Goal: Task Accomplishment & Management: Use online tool/utility

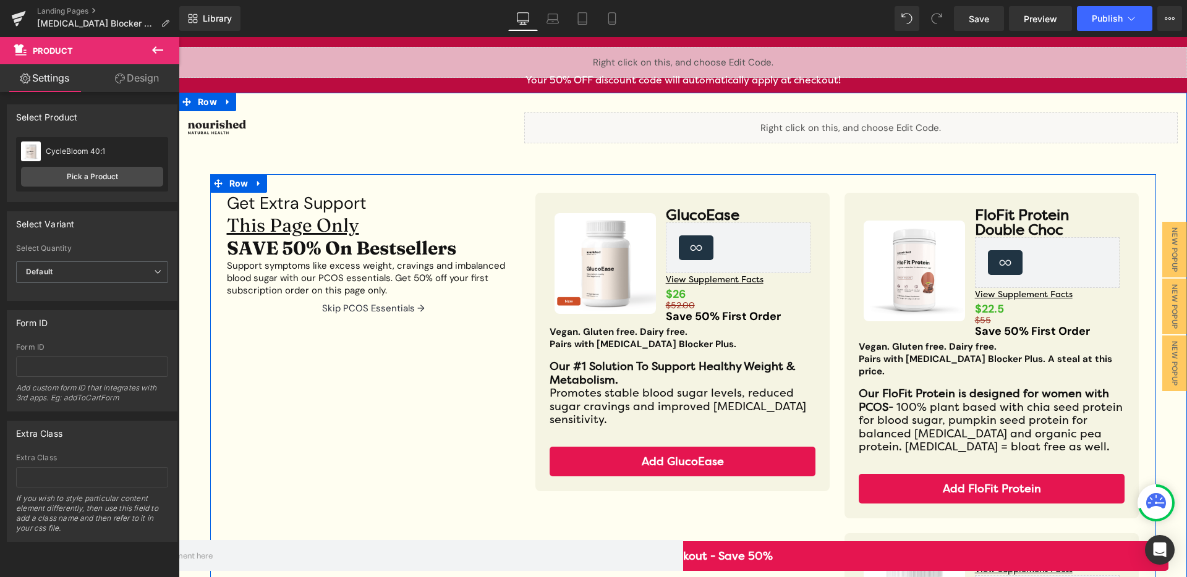
scroll to position [255, 0]
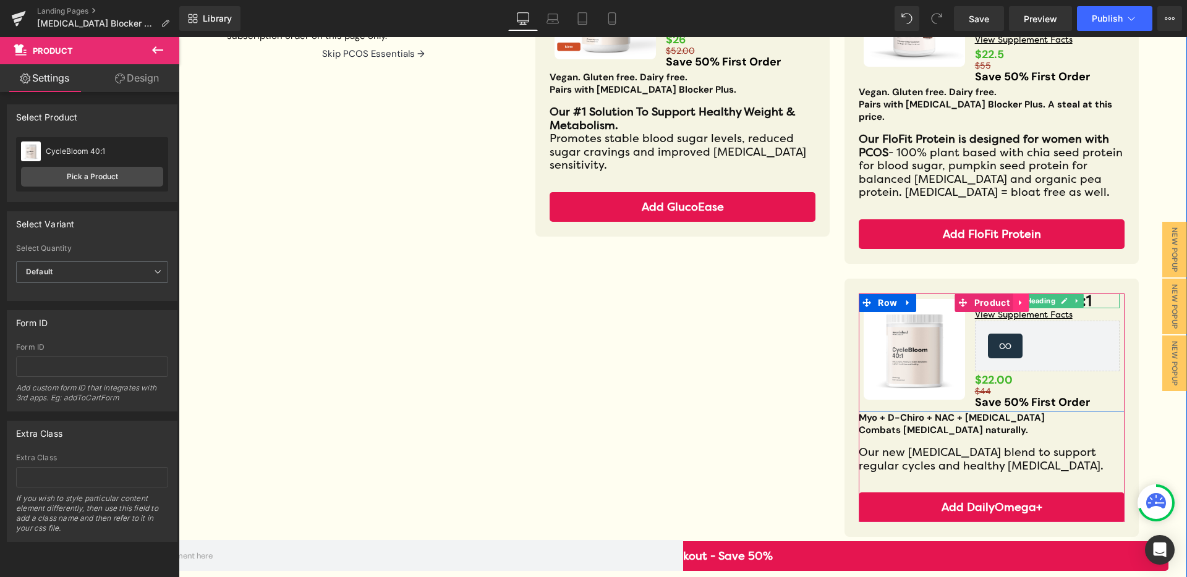
click at [1019, 294] on link at bounding box center [1020, 303] width 16 height 19
click at [1061, 297] on icon at bounding box center [1064, 300] width 7 height 7
drag, startPoint x: 1059, startPoint y: 289, endPoint x: 1055, endPoint y: 295, distance: 7.2
click at [1059, 294] on h3 "CycleBloom 40:1" at bounding box center [1047, 301] width 145 height 15
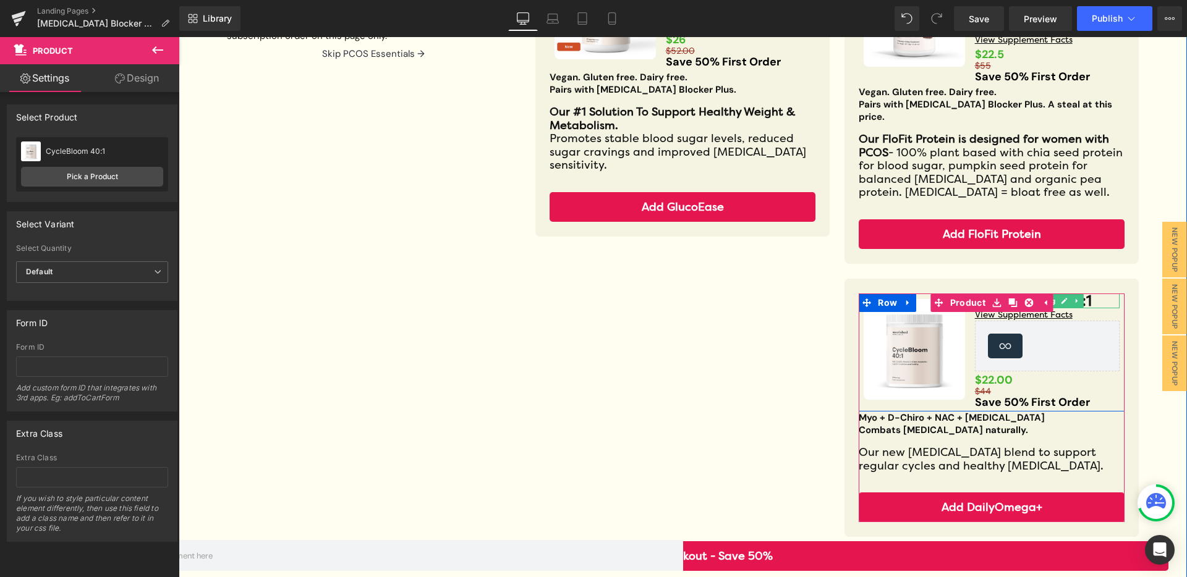
click at [1059, 294] on h3 "CycleBloom 40:1" at bounding box center [1047, 301] width 145 height 15
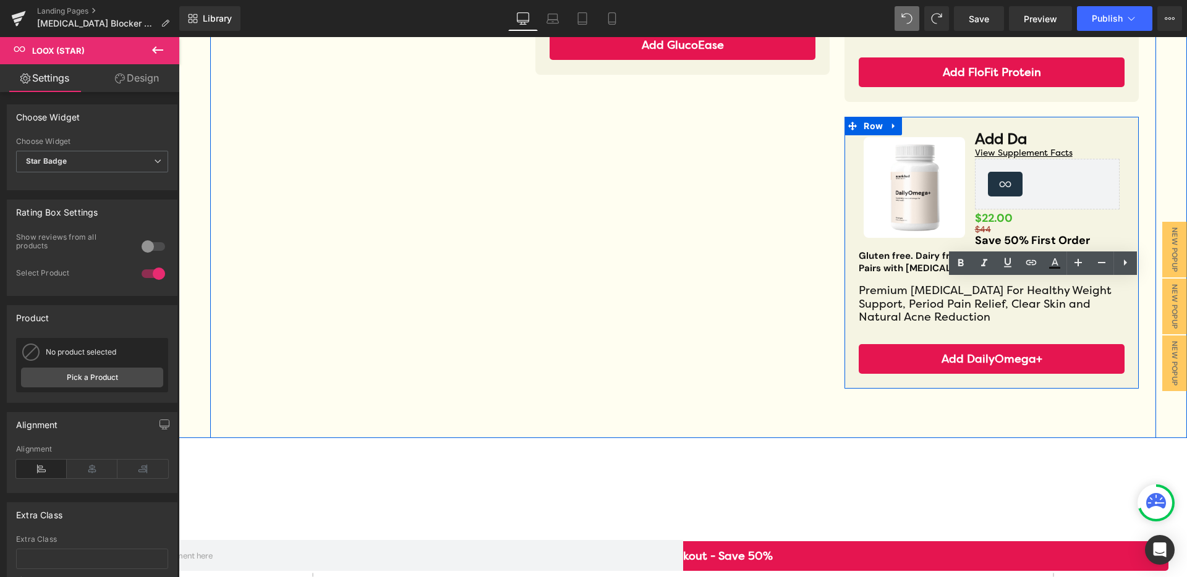
scroll to position [416, 0]
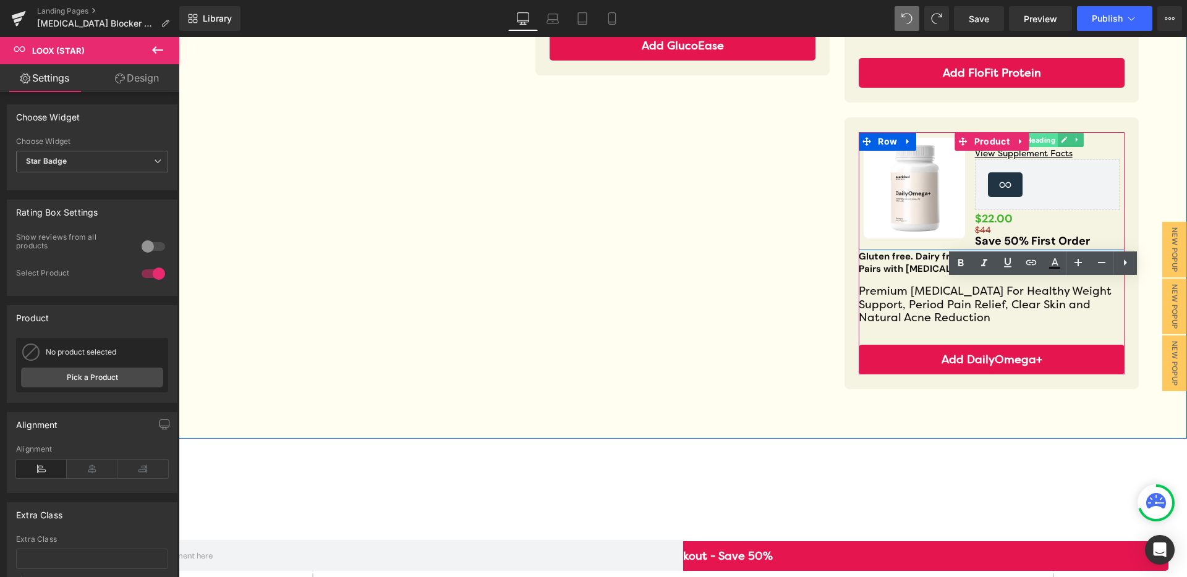
click at [1044, 133] on span "Heading" at bounding box center [1041, 140] width 34 height 15
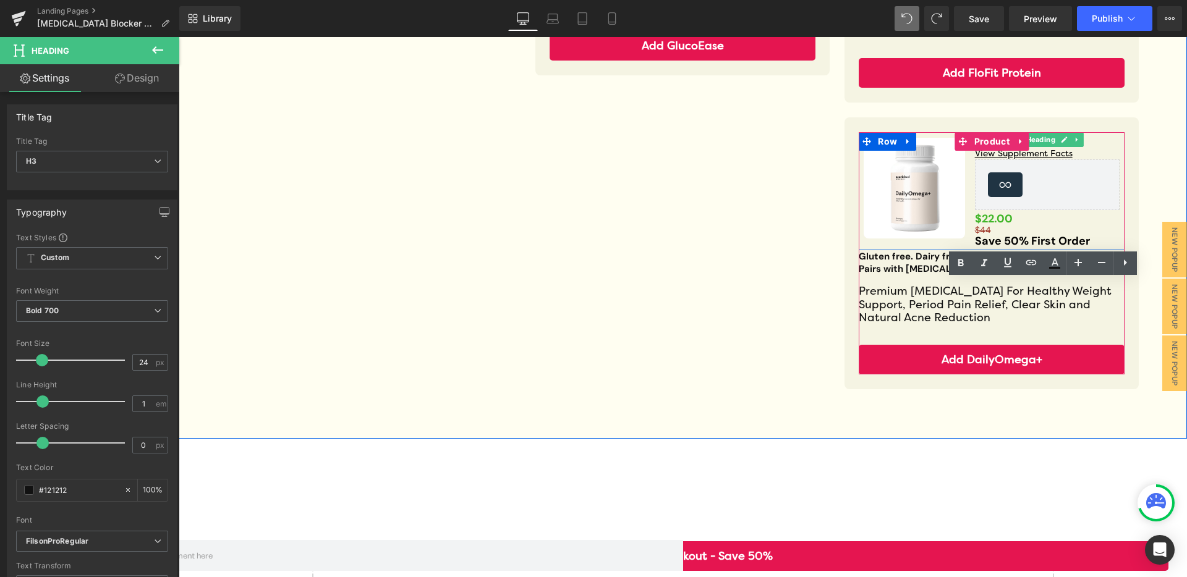
click at [1088, 132] on h3 "Add Da" at bounding box center [1047, 139] width 145 height 15
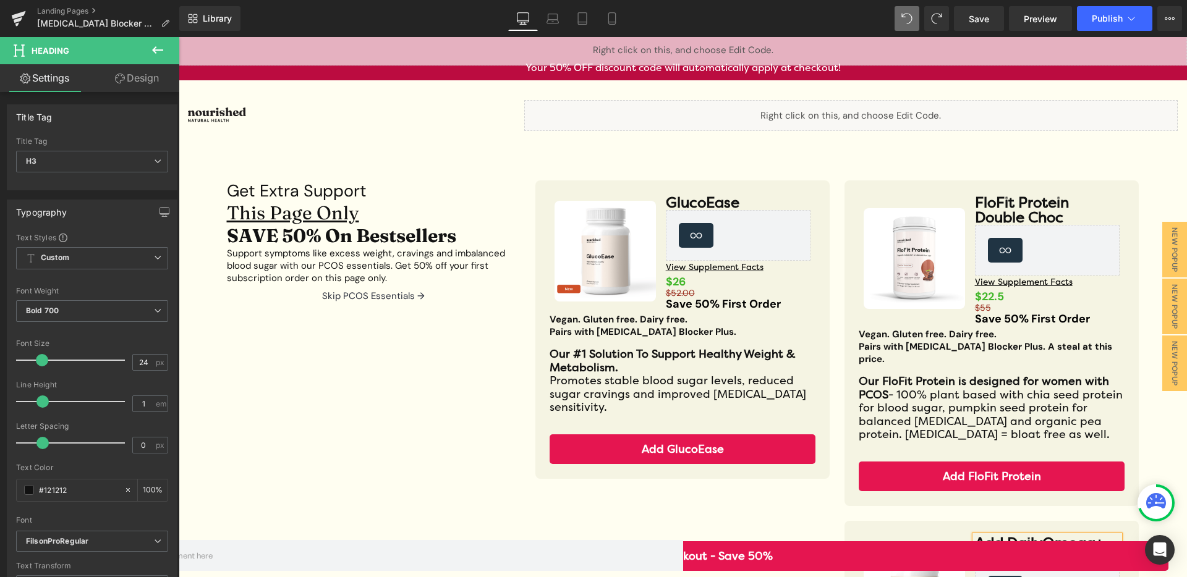
scroll to position [13, 0]
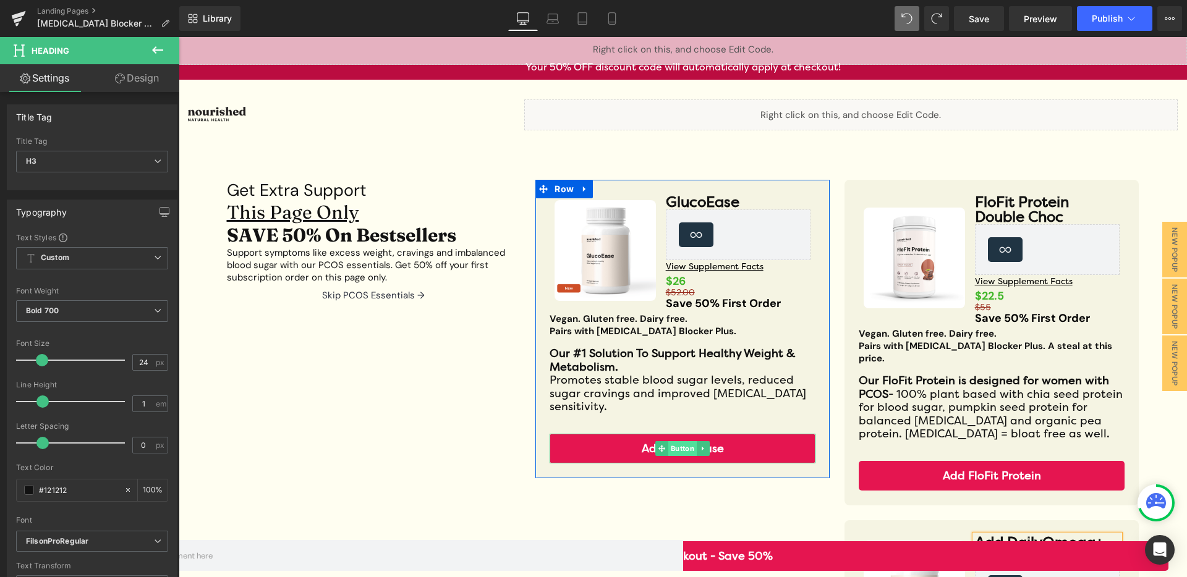
click at [680, 441] on span "Button" at bounding box center [682, 448] width 28 height 15
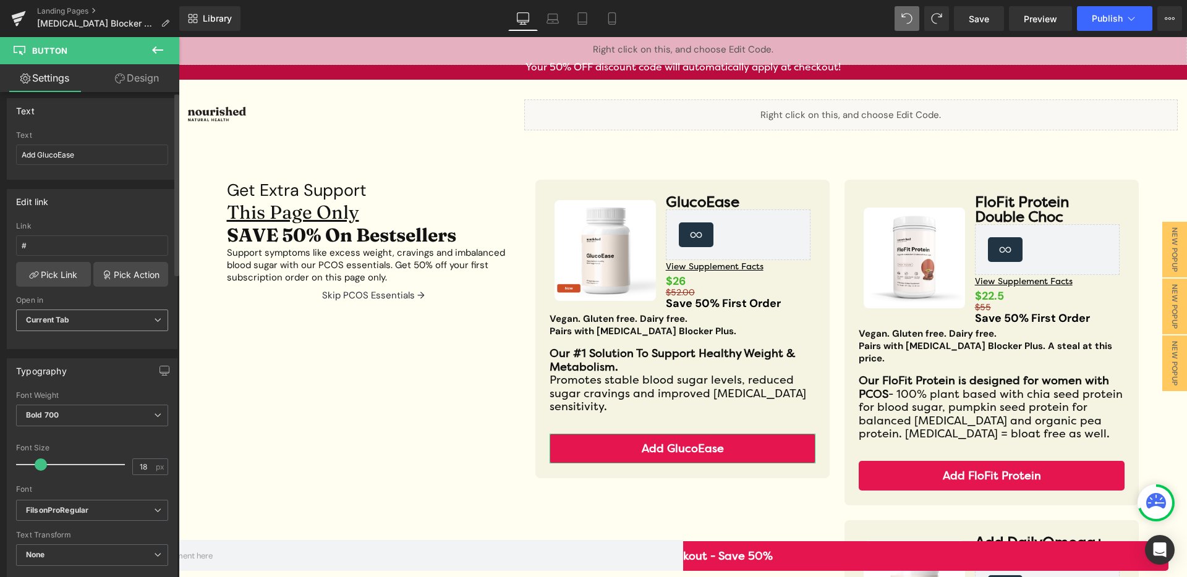
scroll to position [0, 0]
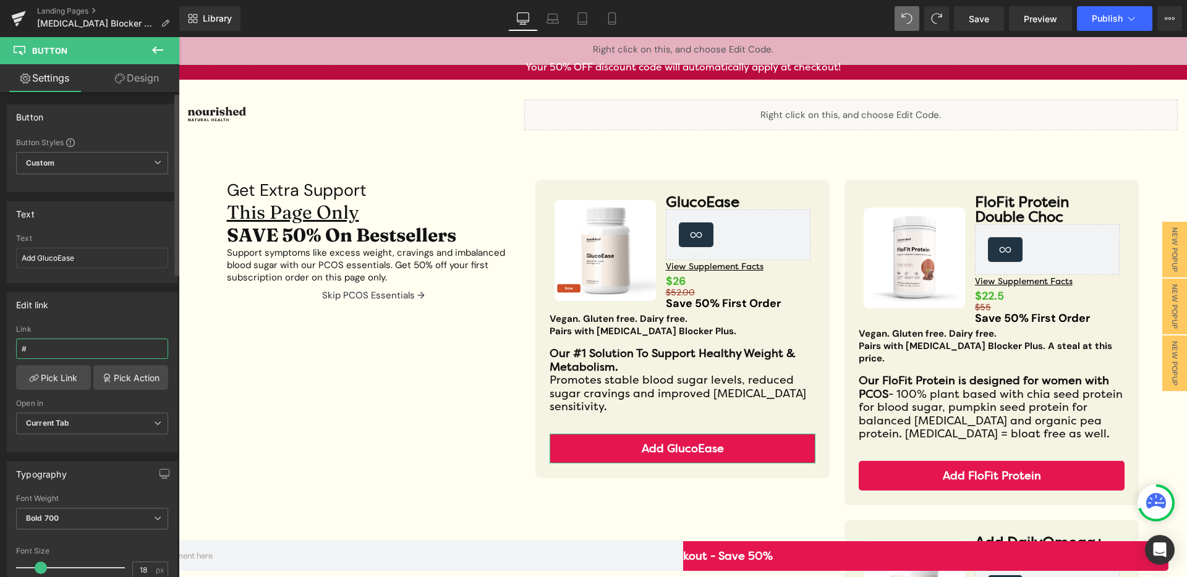
click at [110, 354] on input "#" at bounding box center [92, 349] width 152 height 20
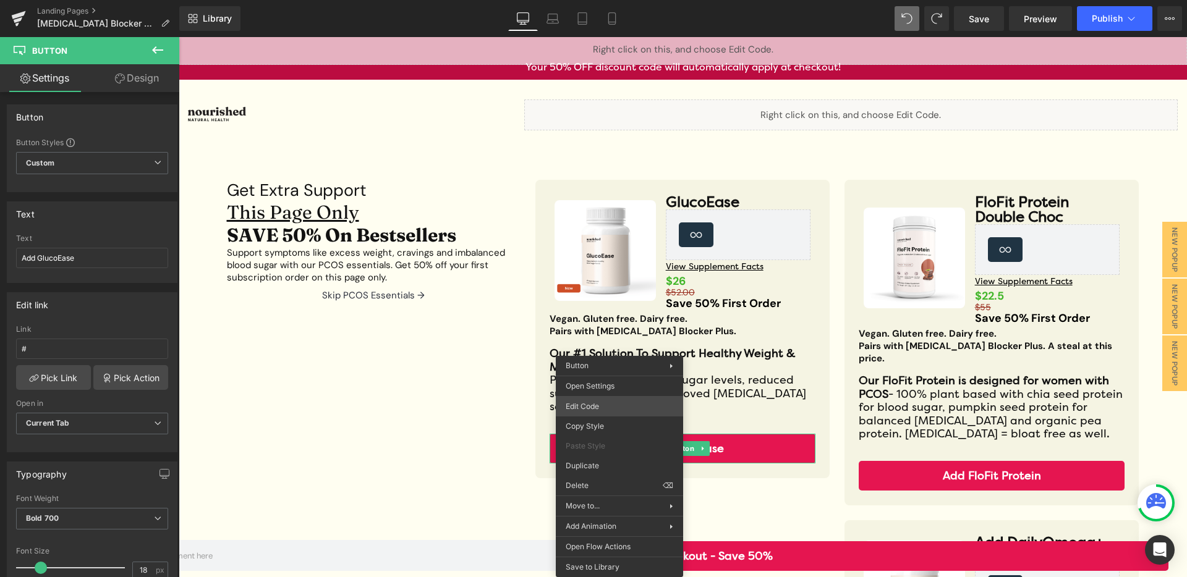
click at [656, 0] on div "Button You are previewing how the will restyle your page. You can not edit Elem…" at bounding box center [593, 0] width 1187 height 0
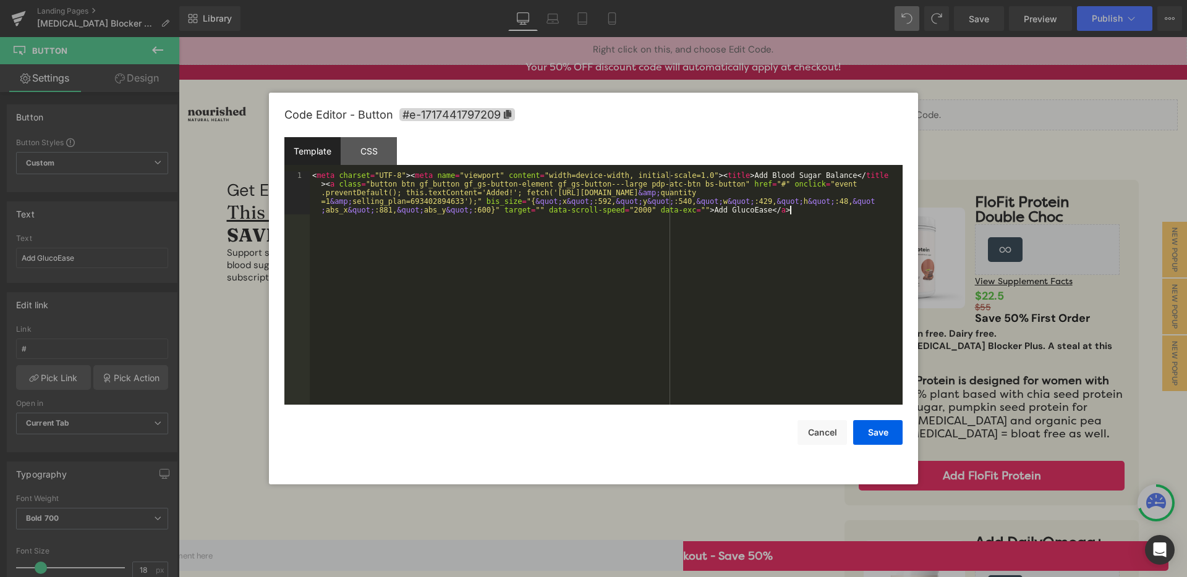
click at [559, 279] on div "< meta charset = "UTF-8" > < meta name = "viewport" content = "width=device-wid…" at bounding box center [606, 331] width 593 height 320
click at [452, 203] on div "< meta charset = "UTF-8" > < meta name = "viewport" content = "width=device-wid…" at bounding box center [606, 331] width 593 height 320
click at [795, 192] on div "< meta charset = "UTF-8" > < meta name = "viewport" content = "width=device-wid…" at bounding box center [606, 331] width 593 height 320
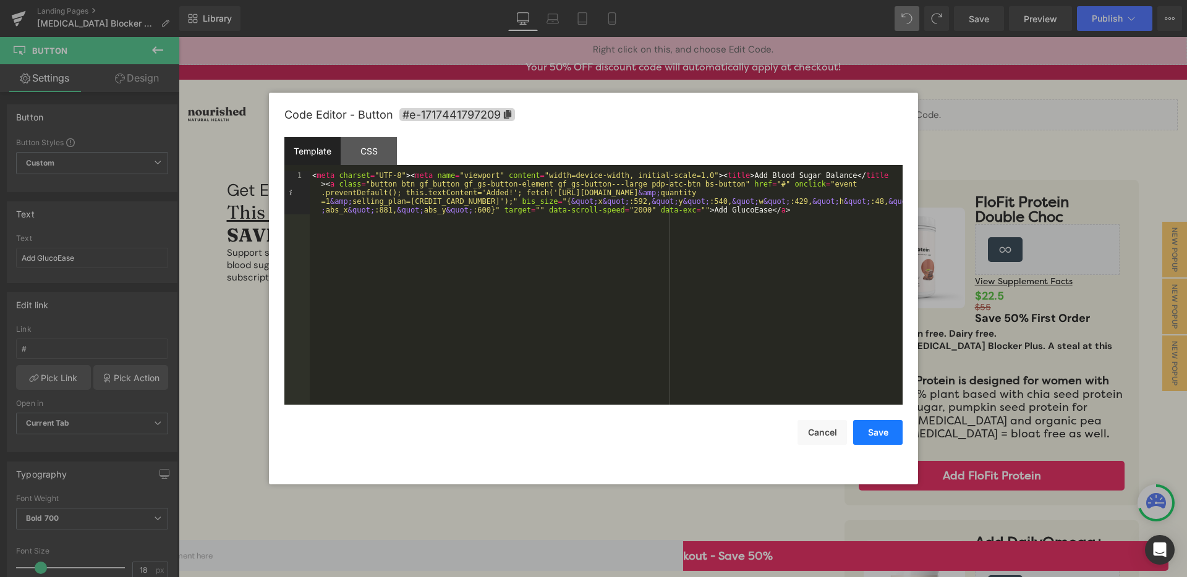
click at [876, 435] on button "Save" at bounding box center [877, 432] width 49 height 25
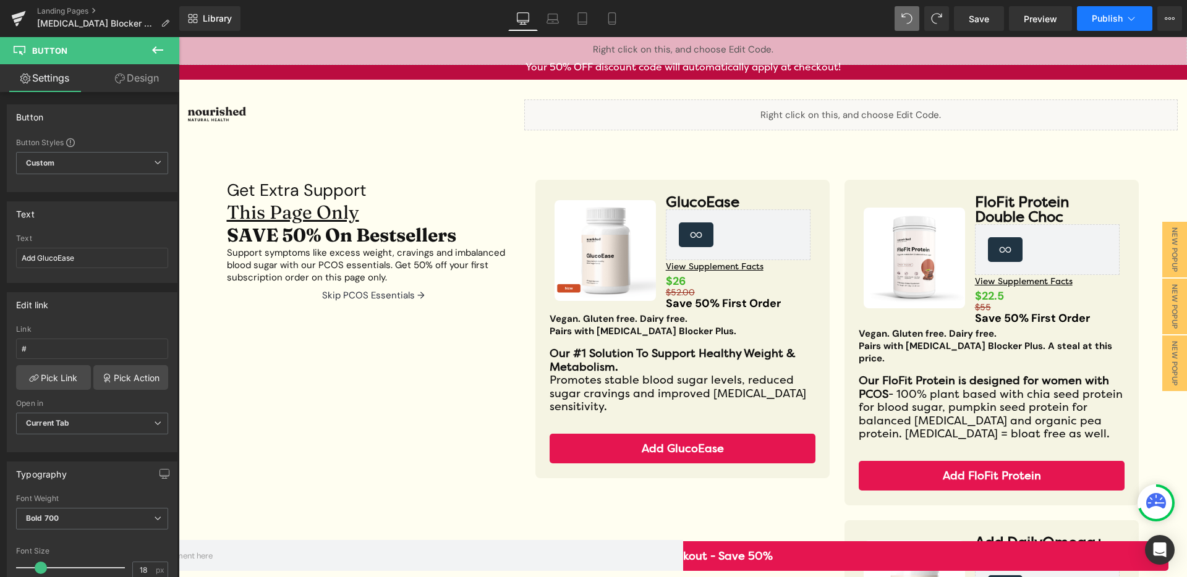
click at [1113, 21] on span "Publish" at bounding box center [1107, 19] width 31 height 10
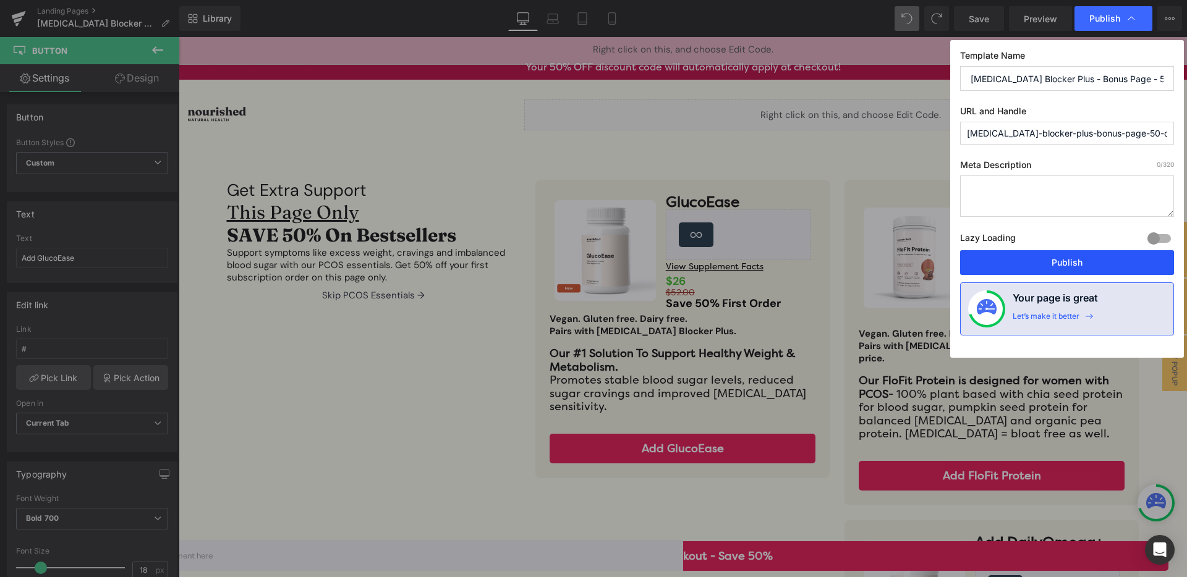
click at [1056, 261] on button "Publish" at bounding box center [1067, 262] width 214 height 25
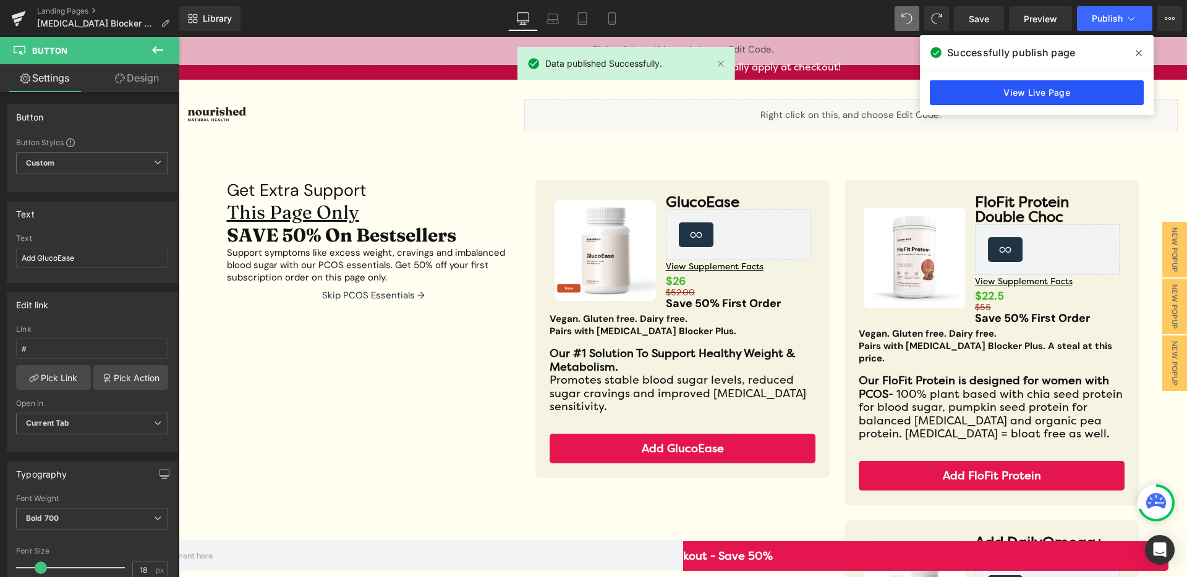
click at [1030, 92] on link "View Live Page" at bounding box center [1037, 92] width 214 height 25
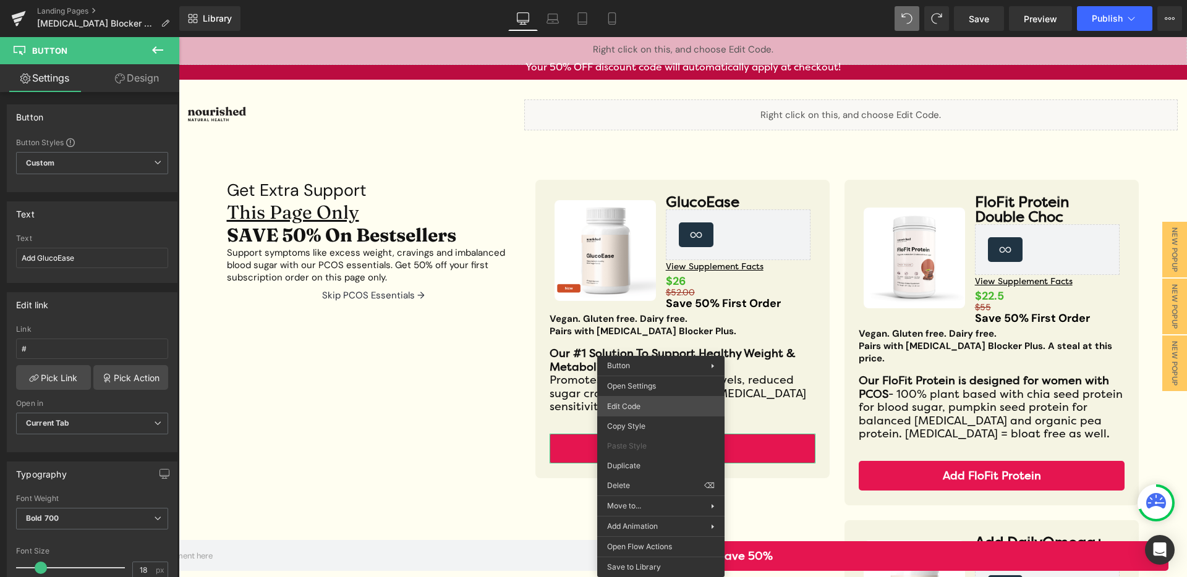
click at [646, 0] on div "Button You are previewing how the will restyle your page. You can not edit Elem…" at bounding box center [593, 0] width 1187 height 0
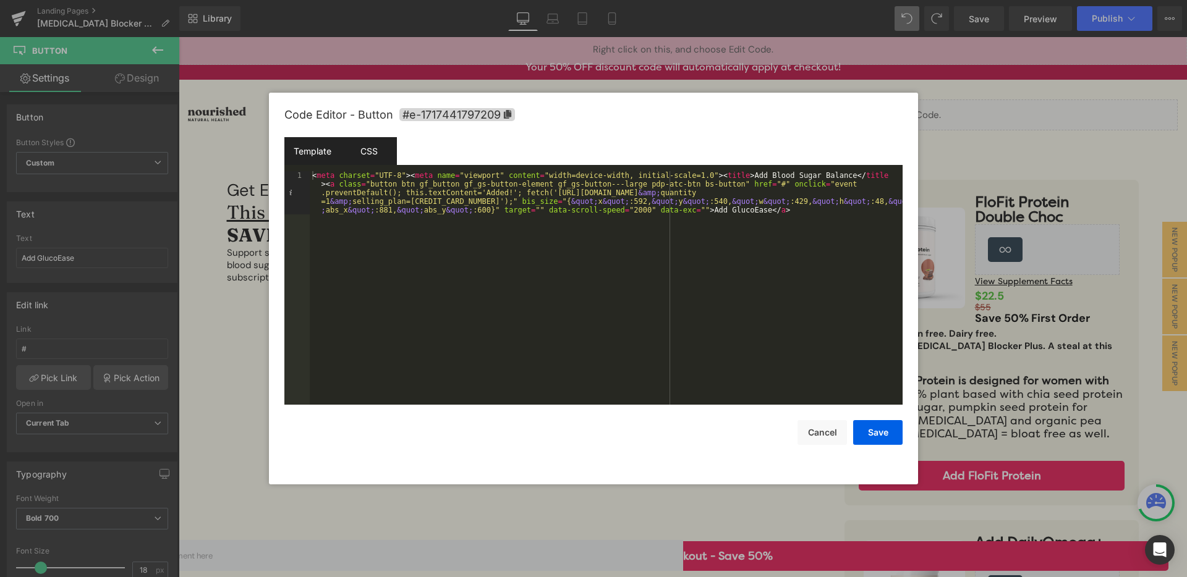
click at [370, 152] on div "CSS" at bounding box center [369, 151] width 56 height 28
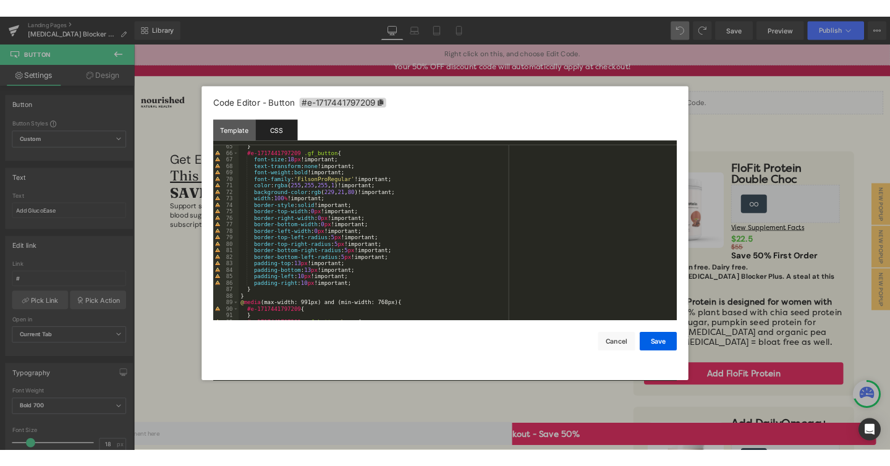
scroll to position [1289, 0]
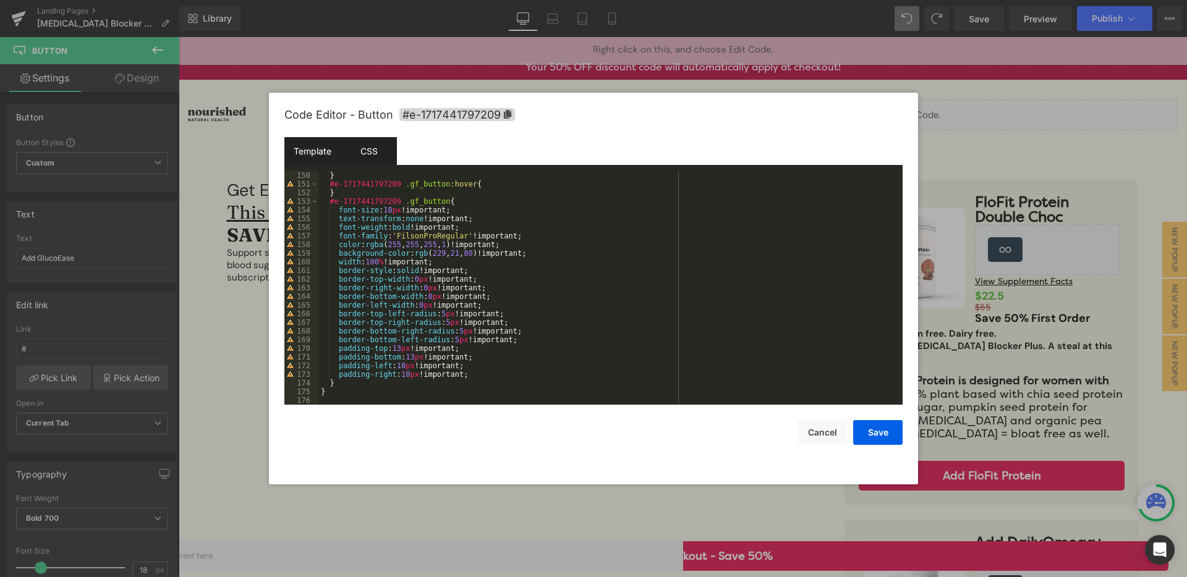
click at [321, 148] on div "Template" at bounding box center [312, 151] width 56 height 28
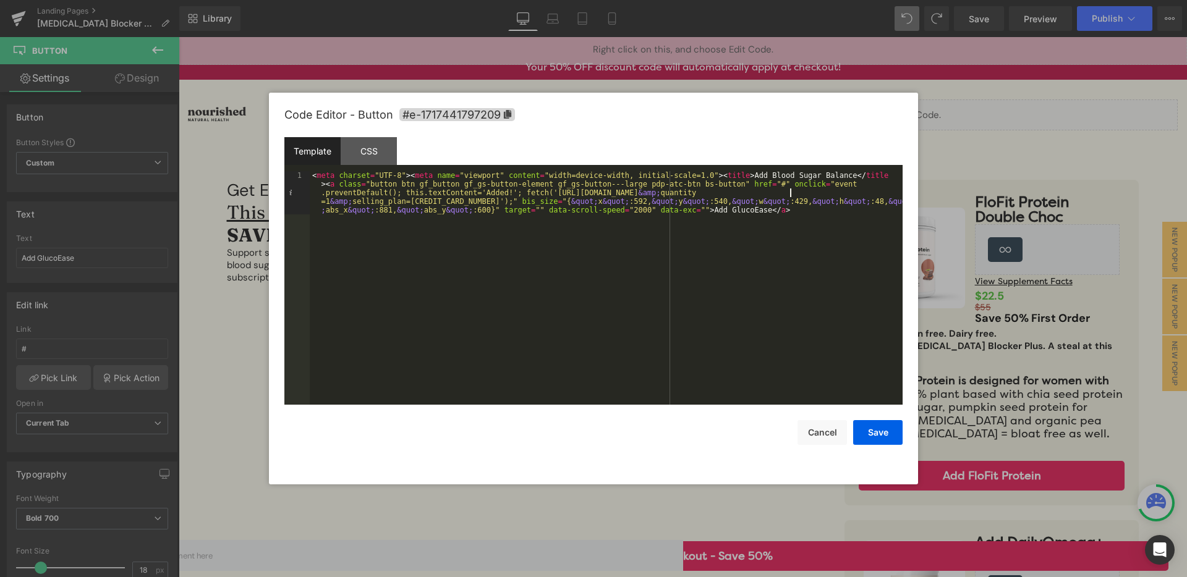
click at [790, 194] on div "< meta charset = "UTF-8" > < meta name = "viewport" content = "width=device-wid…" at bounding box center [606, 331] width 593 height 320
click at [870, 438] on button "Save" at bounding box center [877, 432] width 49 height 25
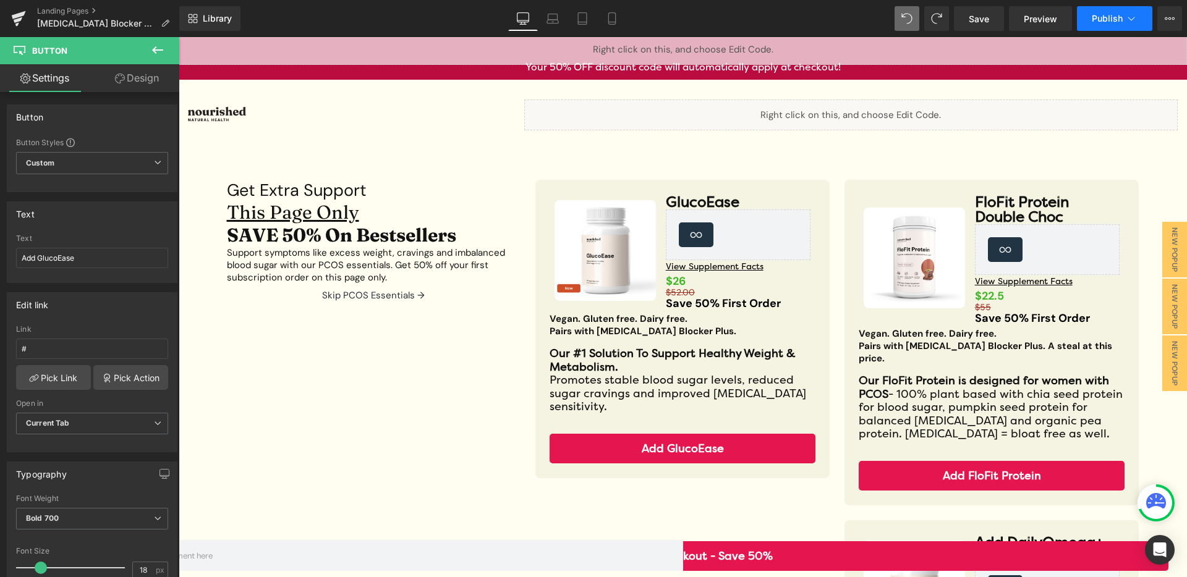
click at [1103, 14] on span "Publish" at bounding box center [1107, 19] width 31 height 10
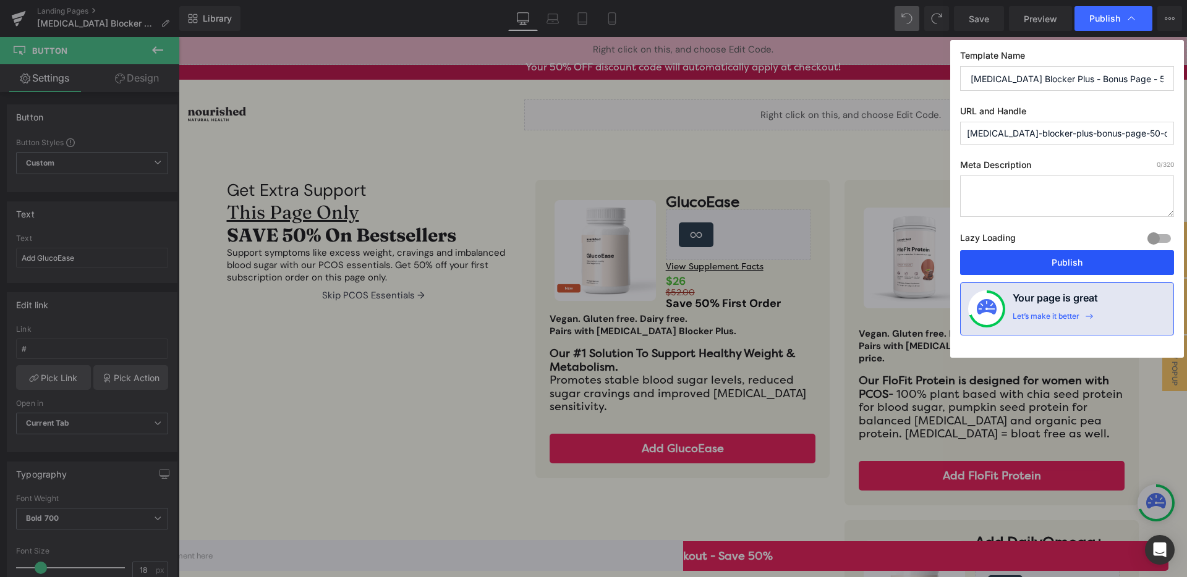
click at [1024, 261] on button "Publish" at bounding box center [1067, 262] width 214 height 25
